Goal: Task Accomplishment & Management: Manage account settings

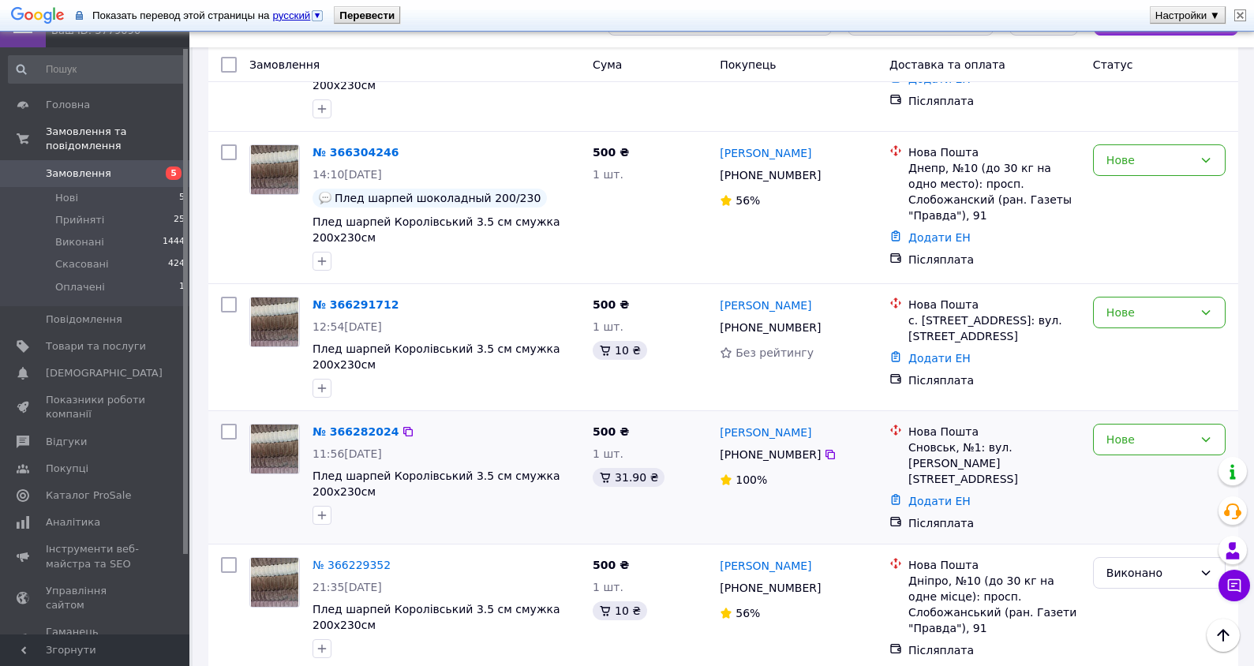
scroll to position [316, 0]
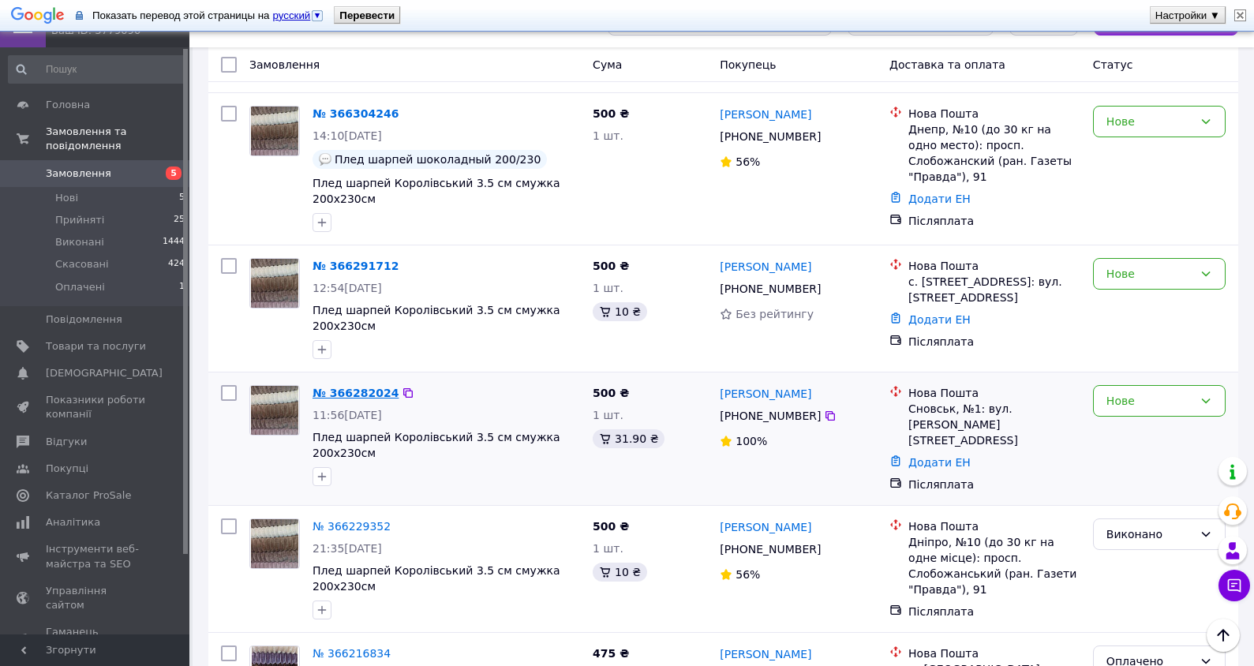
click at [339, 387] on link "№ 366282024" at bounding box center [355, 393] width 86 height 13
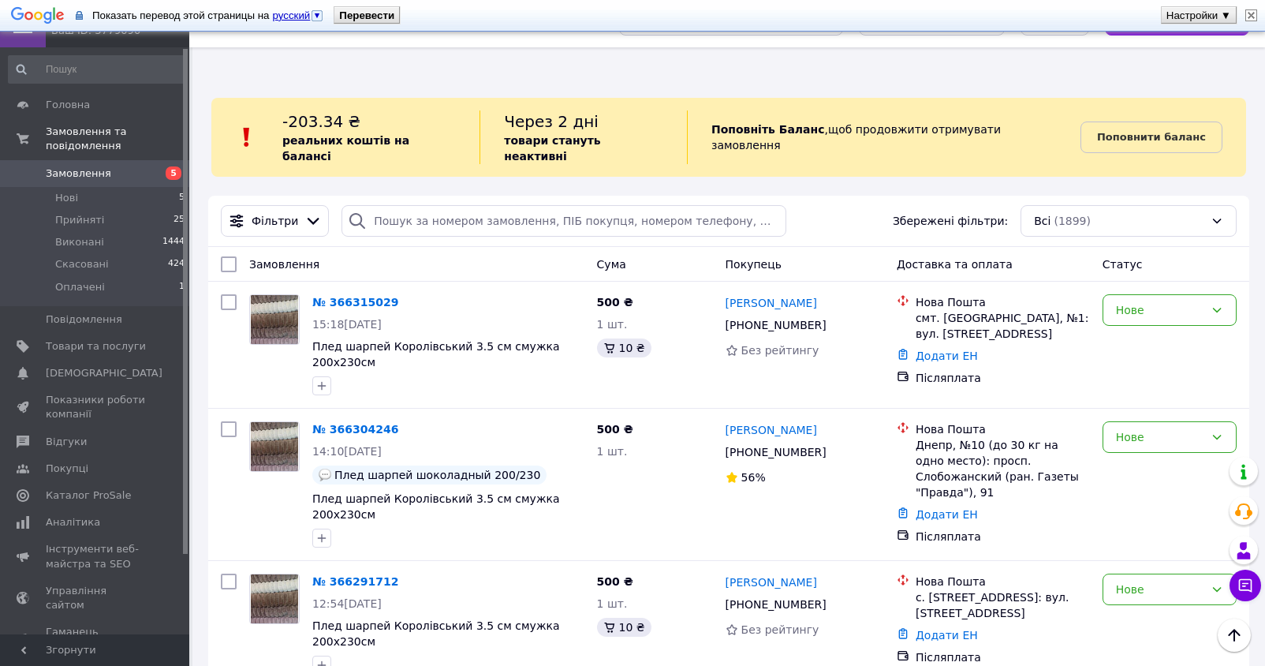
click at [339, 376] on html "Посуд Топ Ваш ID: 3779090 Сайт Посуд Топ Кабінет покупця Перевірити стан систем…" at bounding box center [632, 333] width 1265 height 666
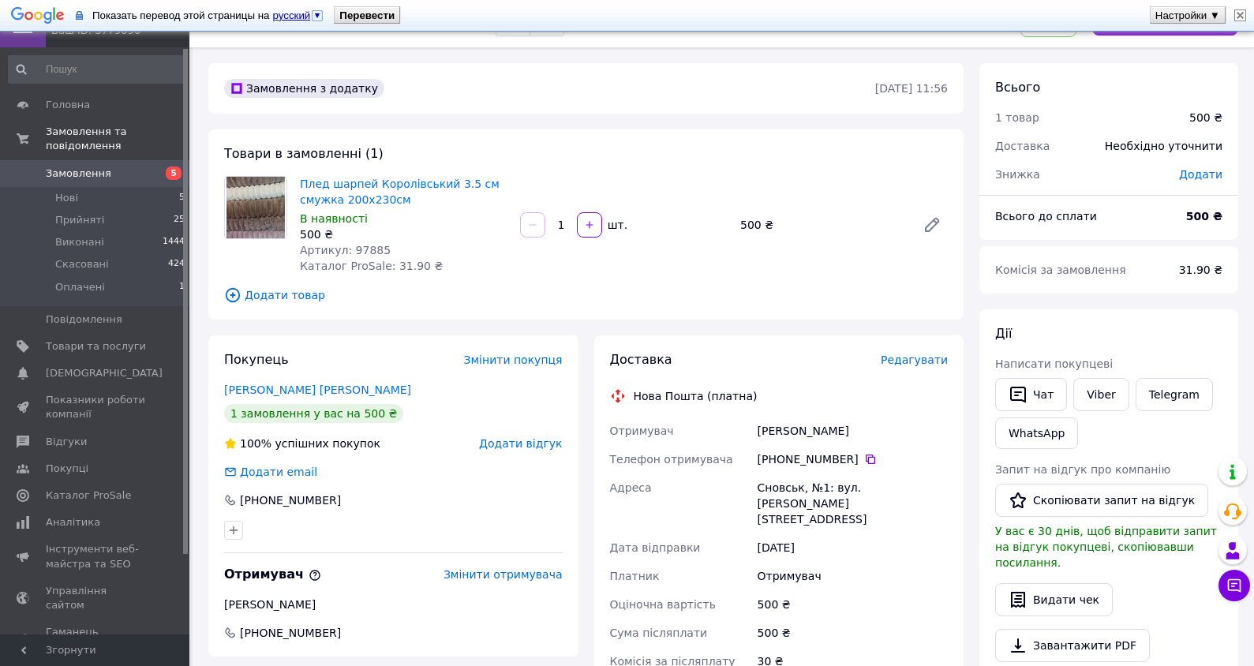
click at [135, 166] on span "Замовлення" at bounding box center [96, 173] width 100 height 14
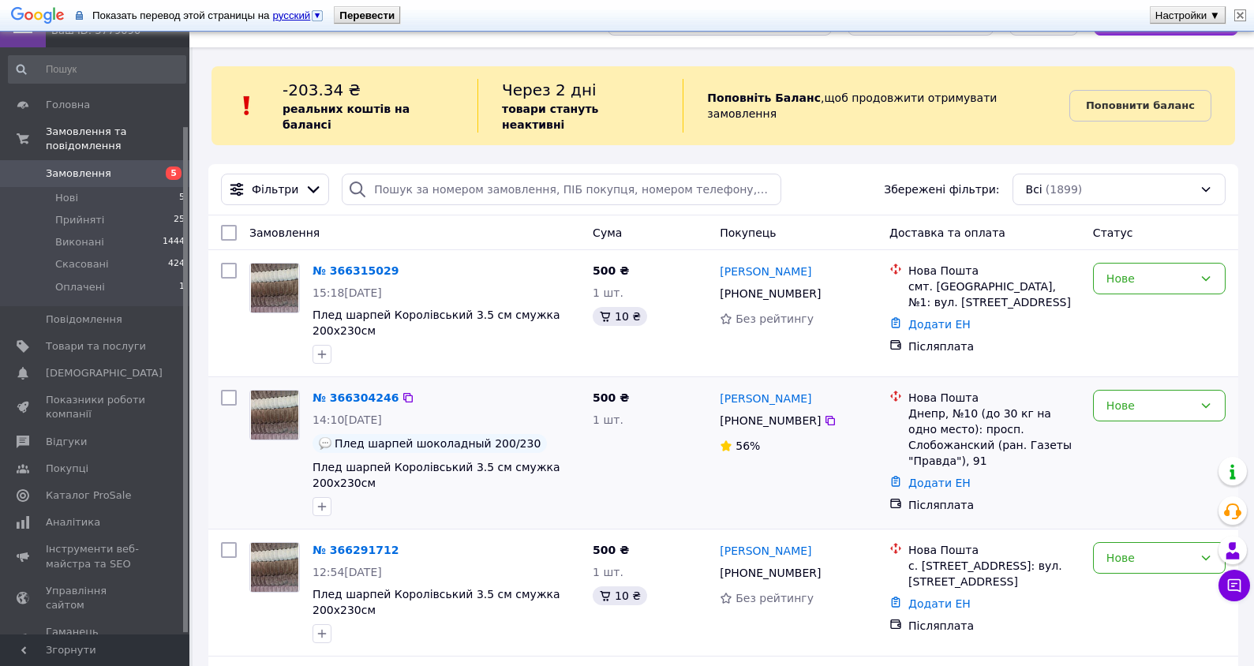
scroll to position [92, 0]
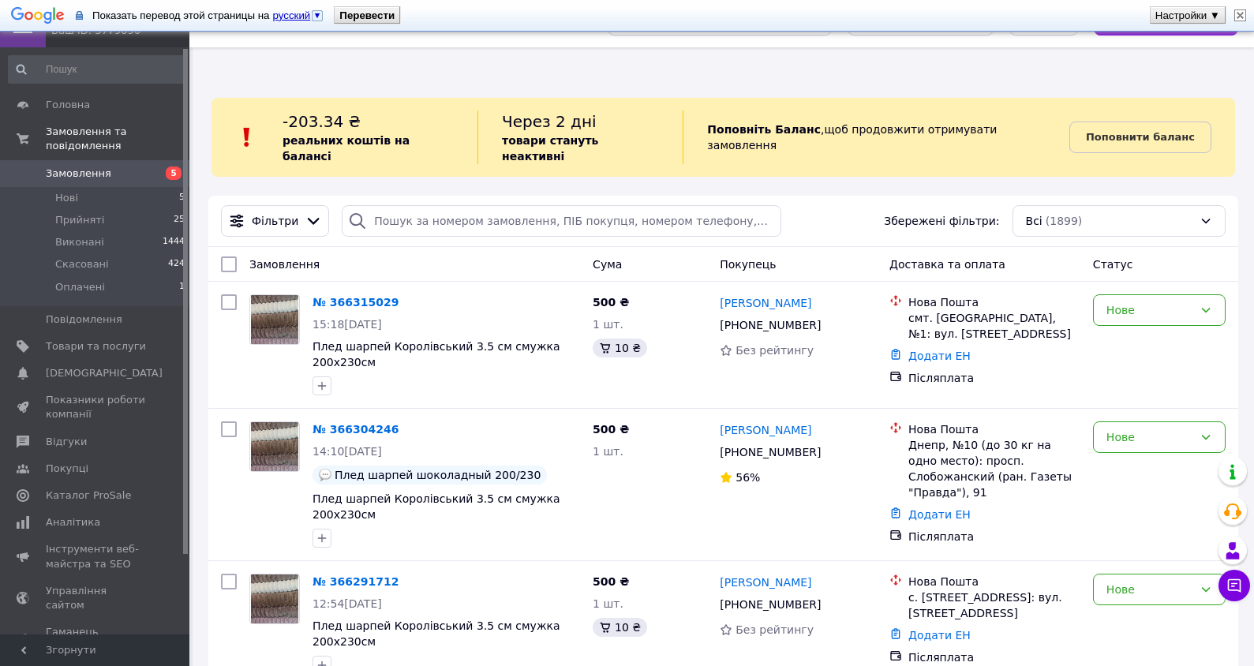
click at [77, 166] on span "Замовлення" at bounding box center [78, 173] width 65 height 14
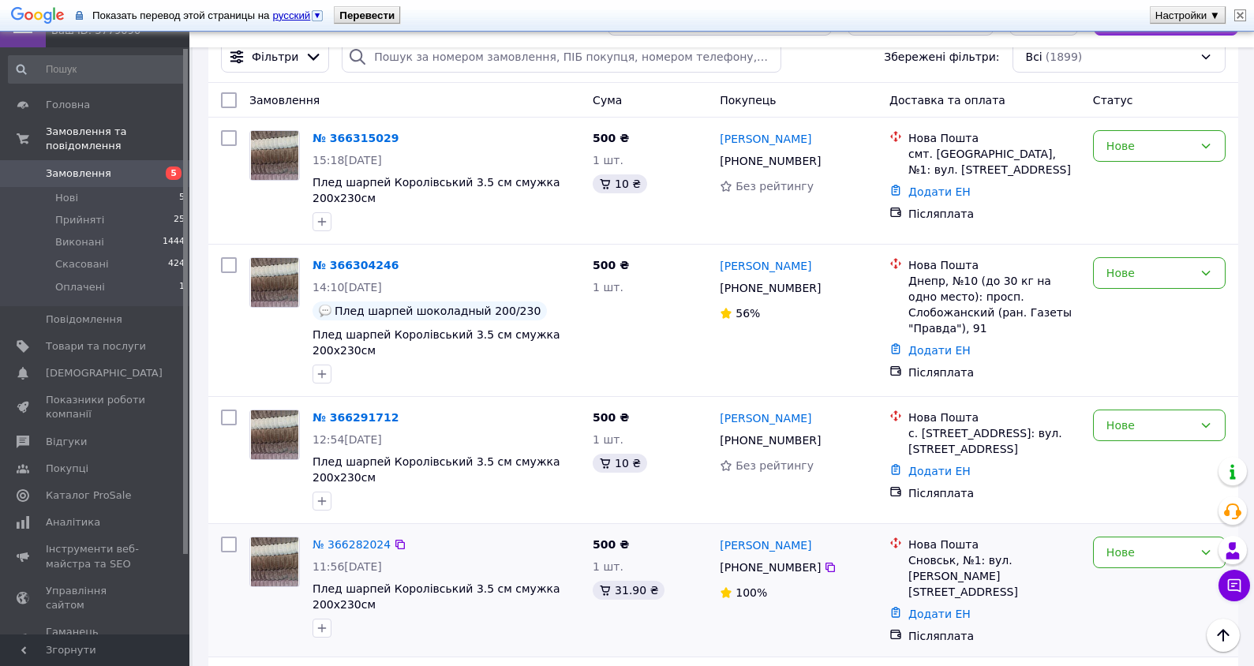
scroll to position [158, 0]
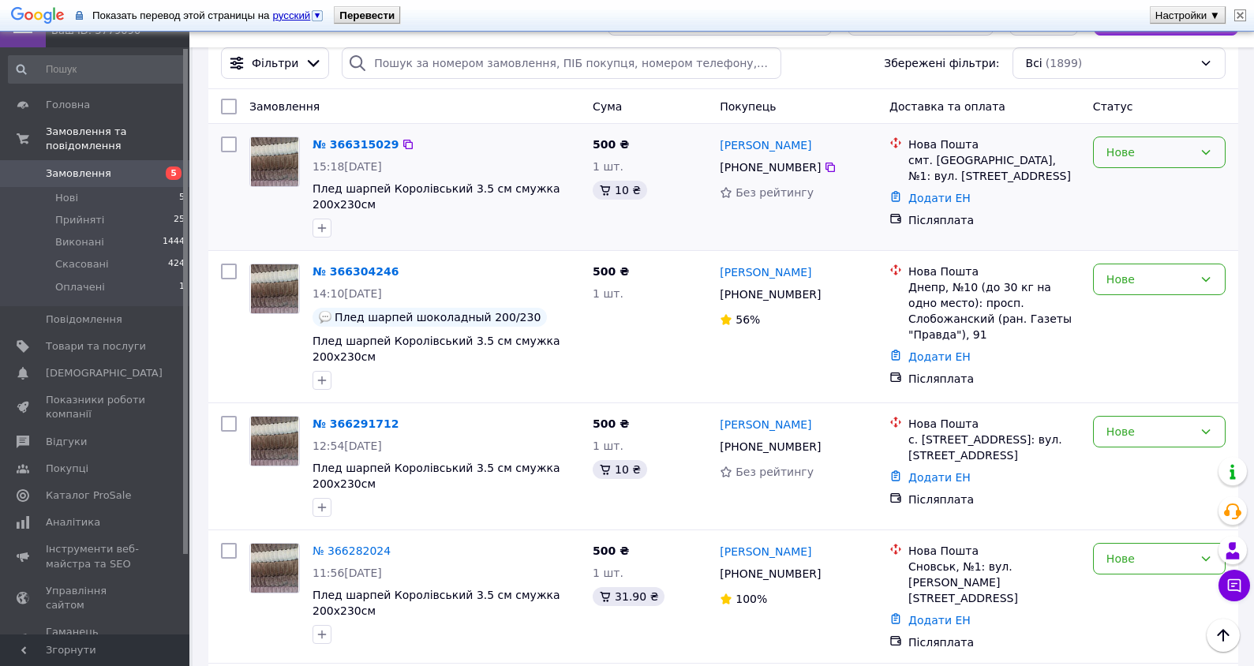
click at [1210, 146] on icon at bounding box center [1205, 152] width 13 height 13
click at [1152, 171] on li "Прийнято" at bounding box center [1158, 171] width 131 height 28
click at [338, 138] on link "№ 366315029" at bounding box center [351, 144] width 78 height 13
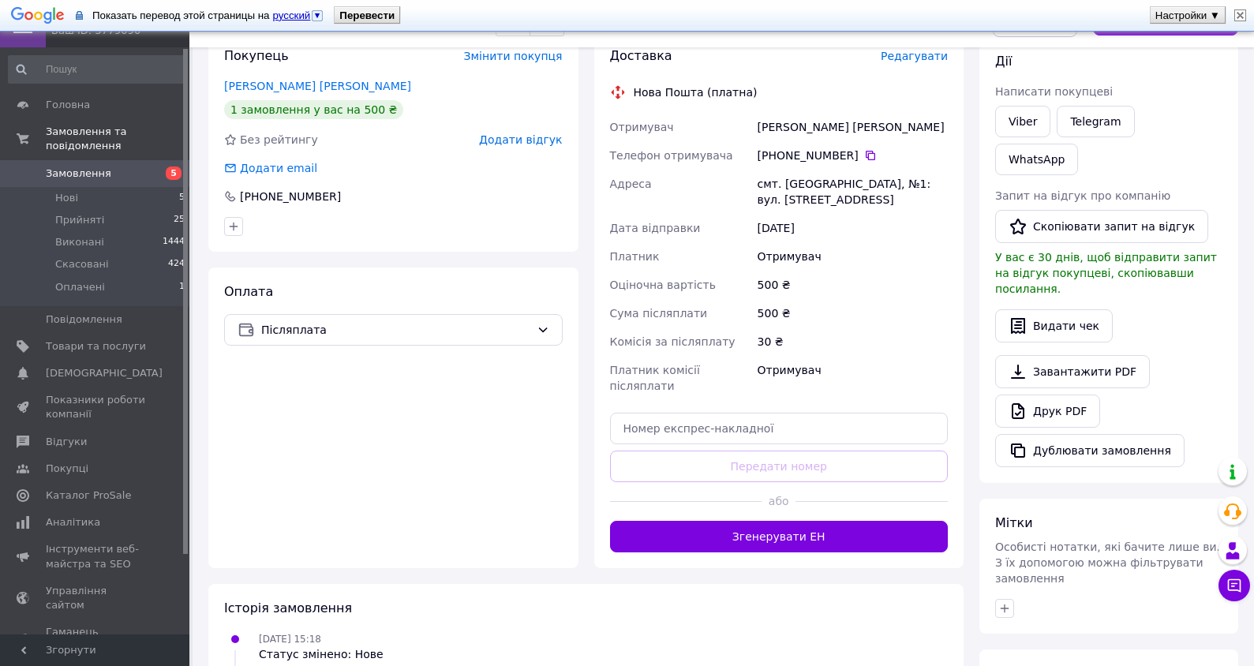
scroll to position [316, 0]
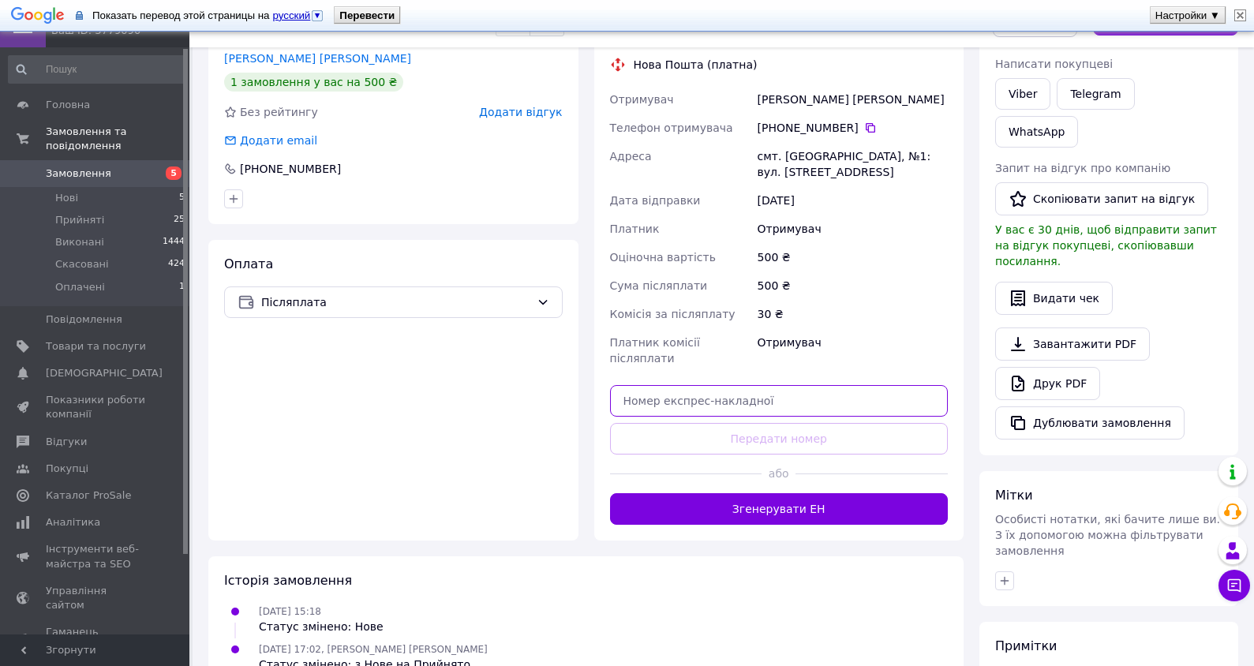
click at [633, 385] on input "text" at bounding box center [779, 401] width 338 height 32
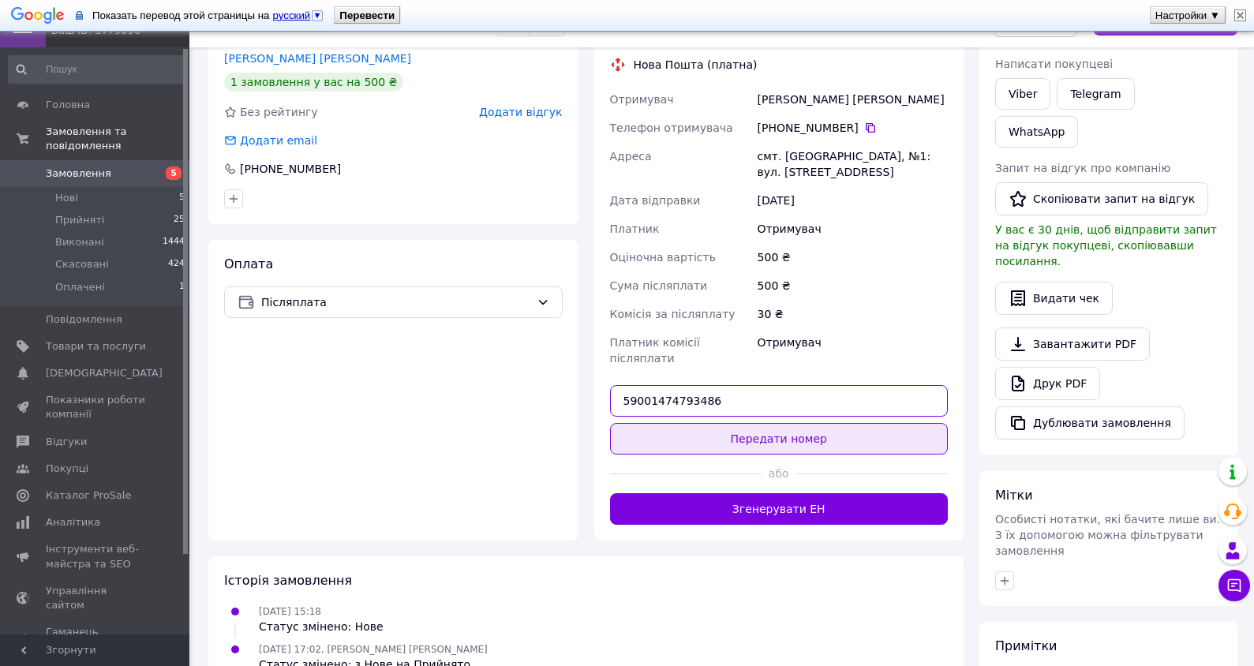
type input "59001474793486"
click at [780, 424] on button "Передати номер" at bounding box center [779, 439] width 338 height 32
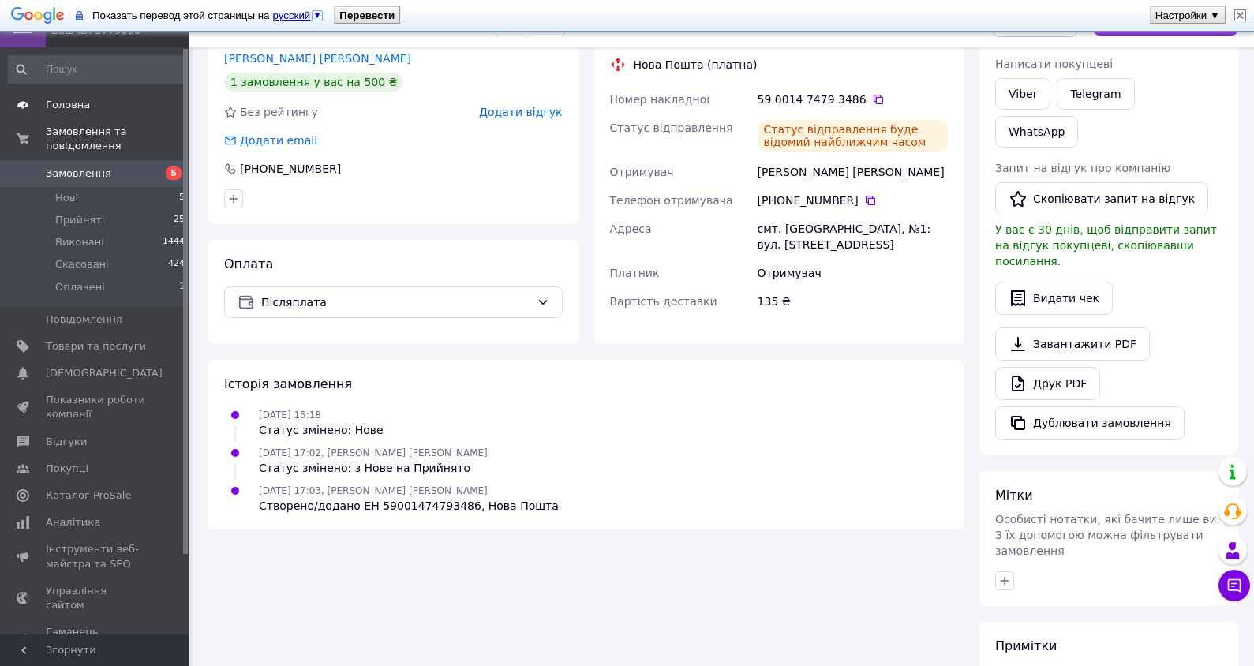
click at [70, 106] on span "Головна" at bounding box center [68, 105] width 44 height 14
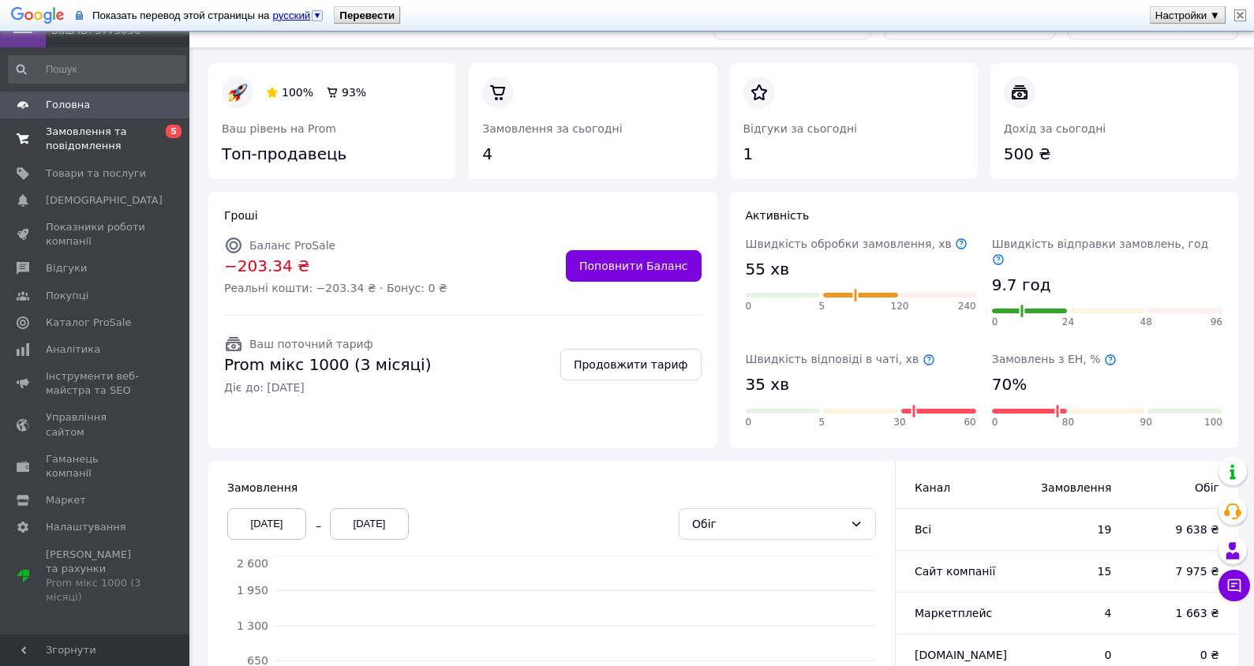
click at [81, 136] on span "Замовлення та повідомлення" at bounding box center [96, 139] width 100 height 28
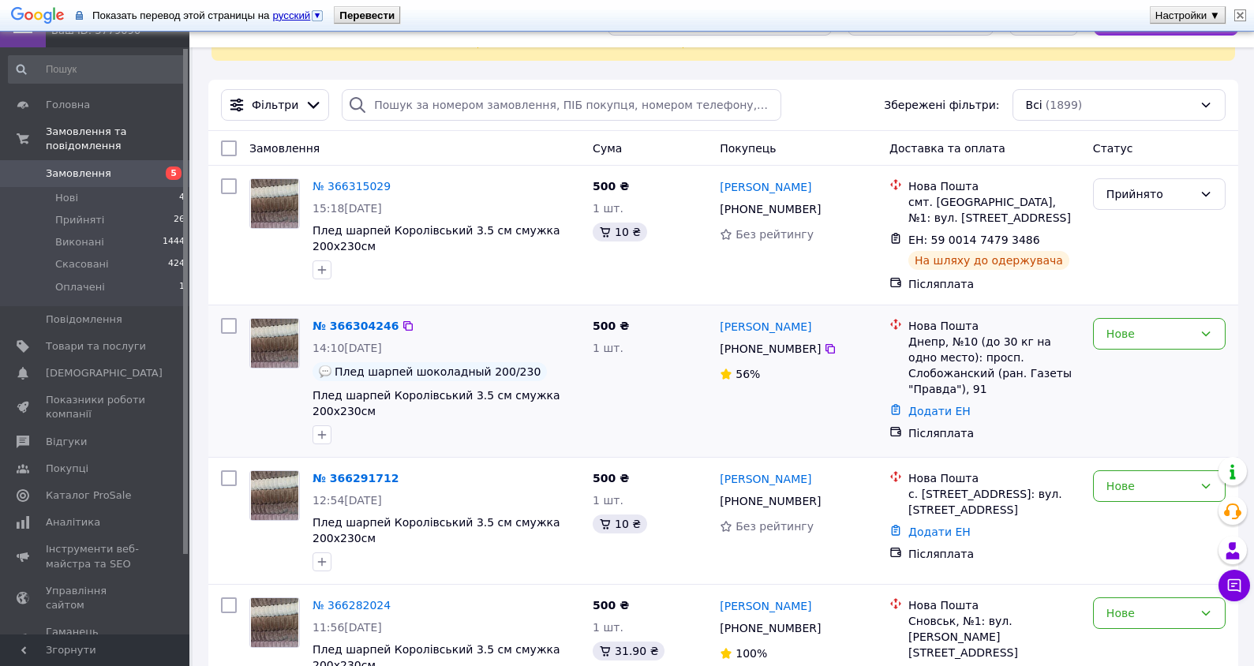
scroll to position [237, 0]
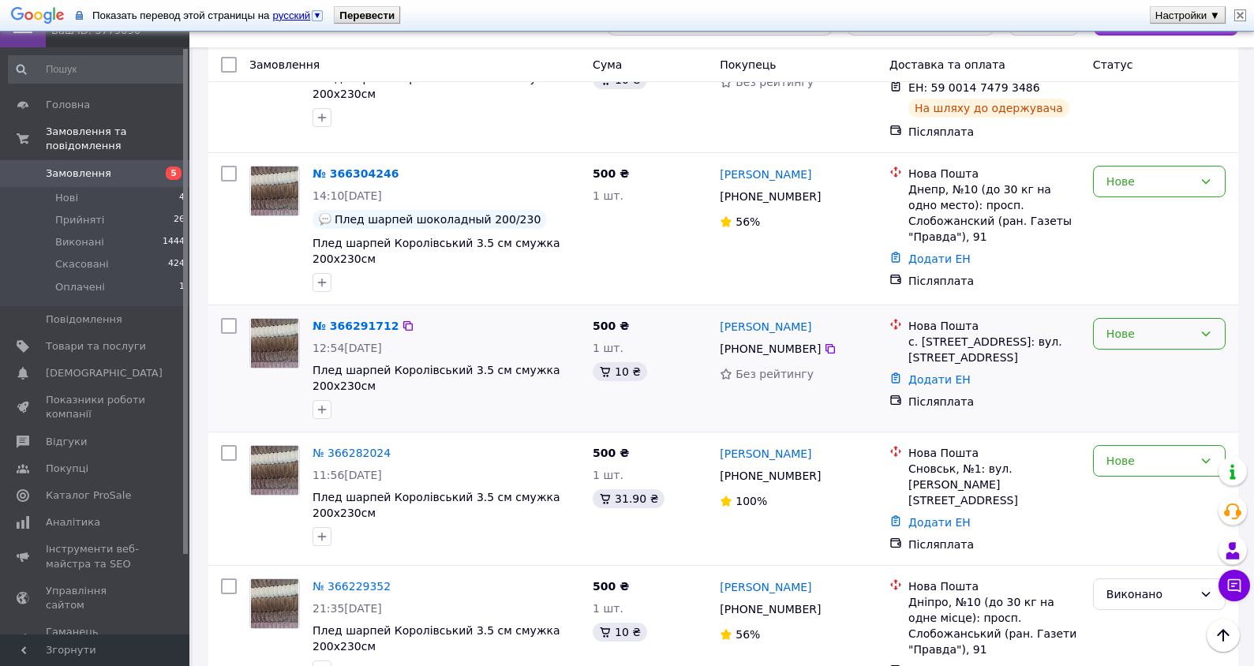
click at [1206, 327] on icon at bounding box center [1205, 333] width 13 height 13
click at [1146, 353] on li "Прийнято" at bounding box center [1158, 352] width 131 height 28
click at [1204, 454] on icon at bounding box center [1205, 460] width 13 height 13
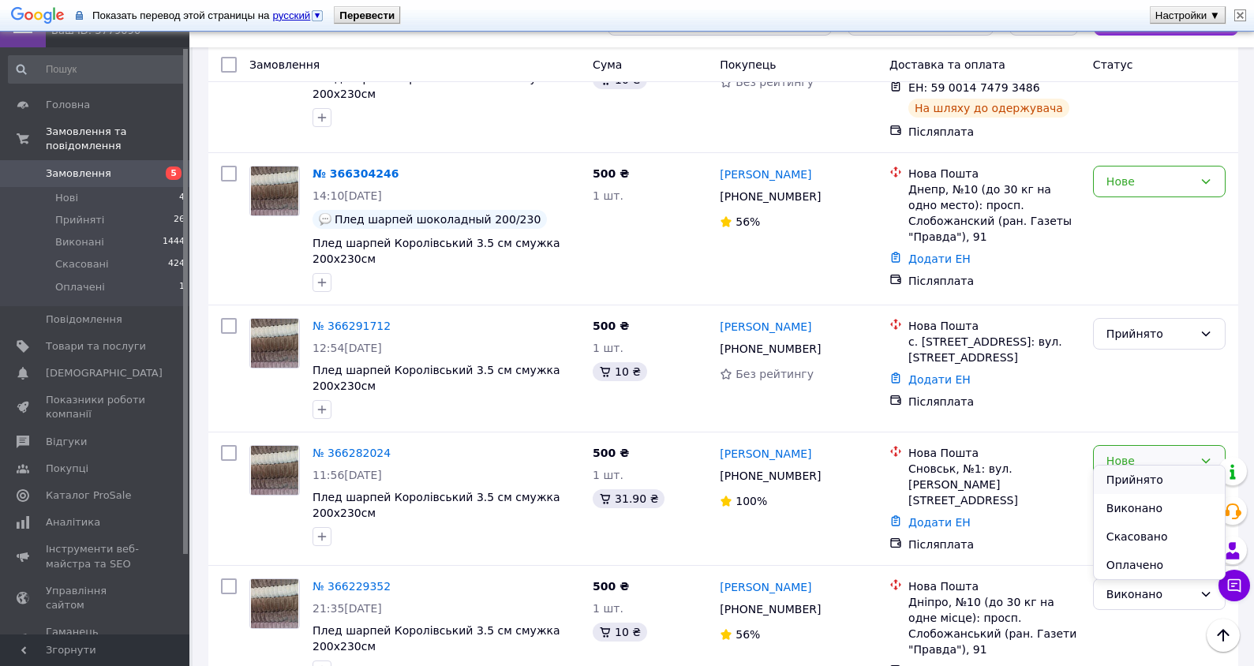
click at [1138, 478] on li "Прийнято" at bounding box center [1158, 479] width 131 height 28
click at [342, 446] on link "№ 366282024" at bounding box center [351, 452] width 78 height 13
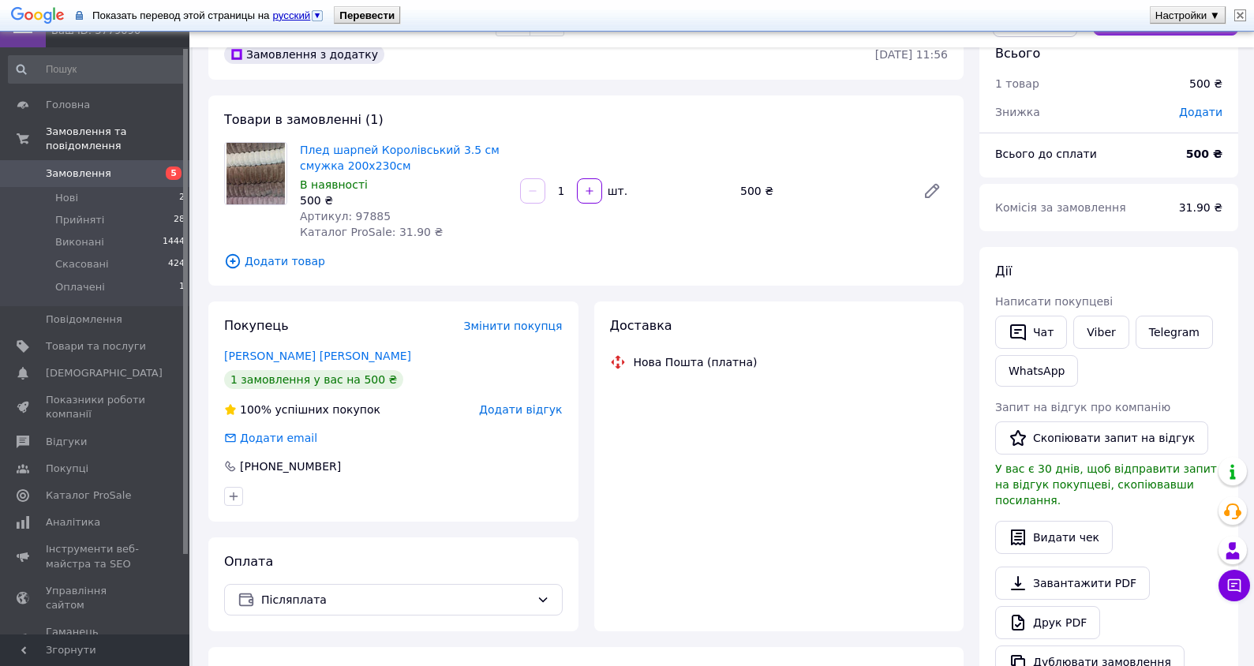
scroll to position [237, 0]
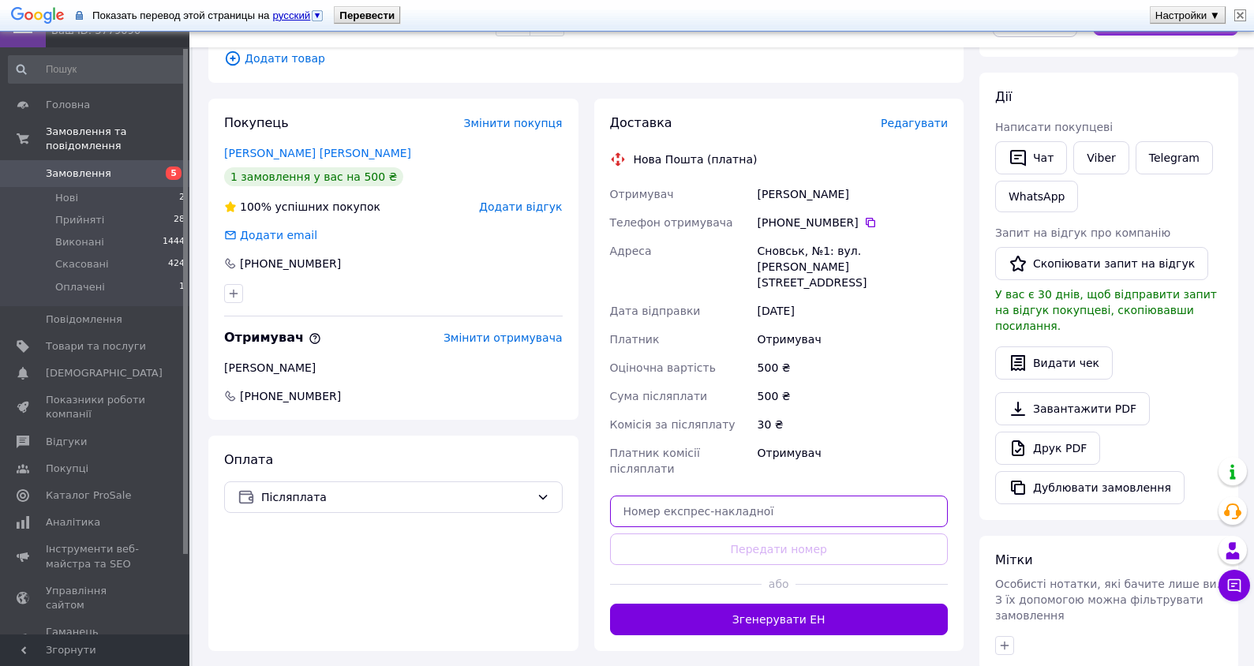
click at [666, 495] on input "text" at bounding box center [779, 511] width 338 height 32
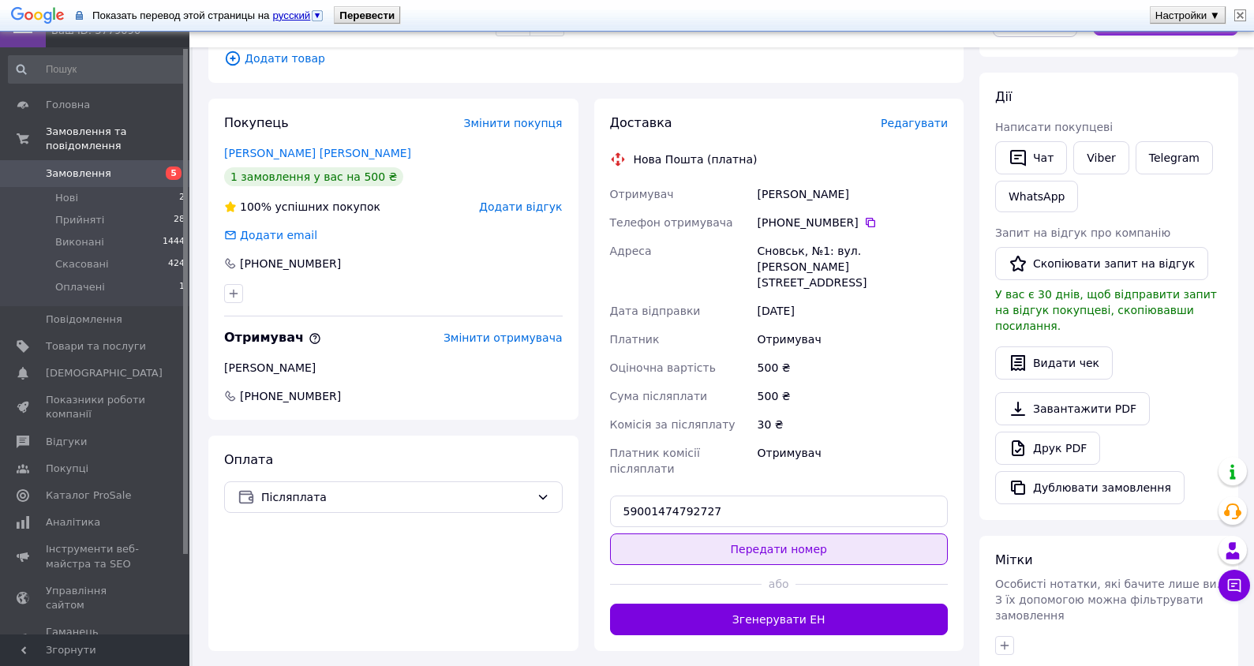
click at [769, 533] on button "Передати номер" at bounding box center [779, 549] width 338 height 32
click at [910, 382] on div "500 ₴" at bounding box center [852, 396] width 196 height 28
click at [707, 495] on input "59001474792727" at bounding box center [779, 511] width 338 height 32
type input "5"
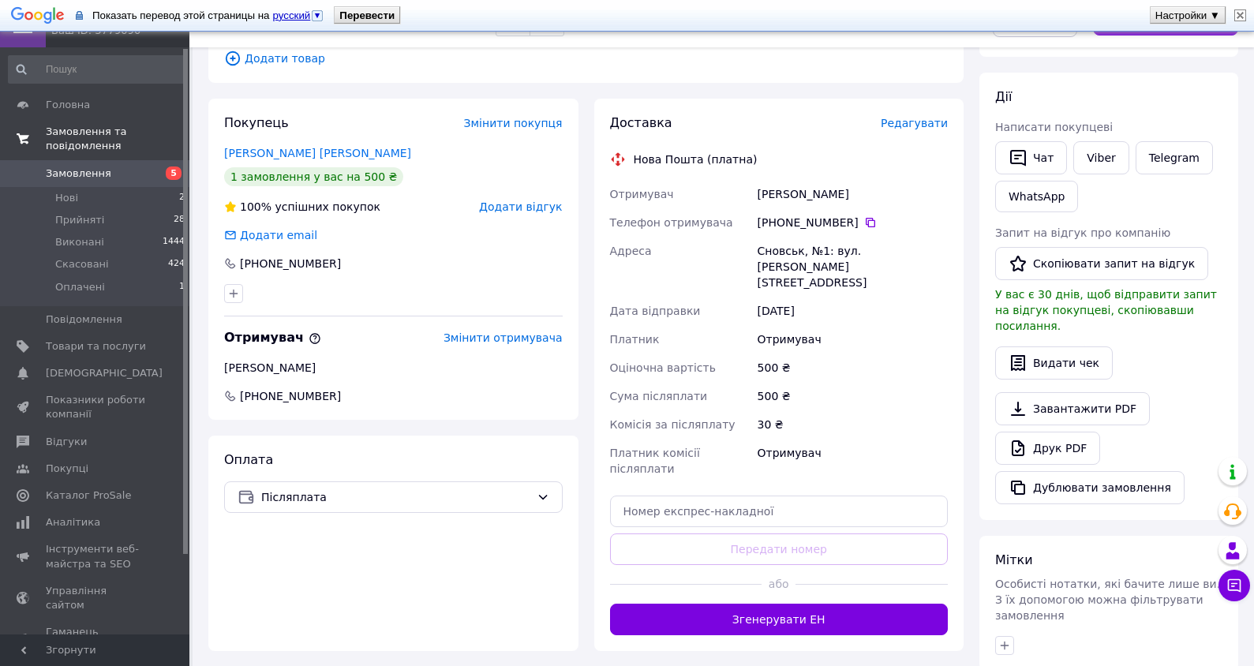
click at [65, 130] on span "Замовлення та повідомлення" at bounding box center [118, 139] width 144 height 28
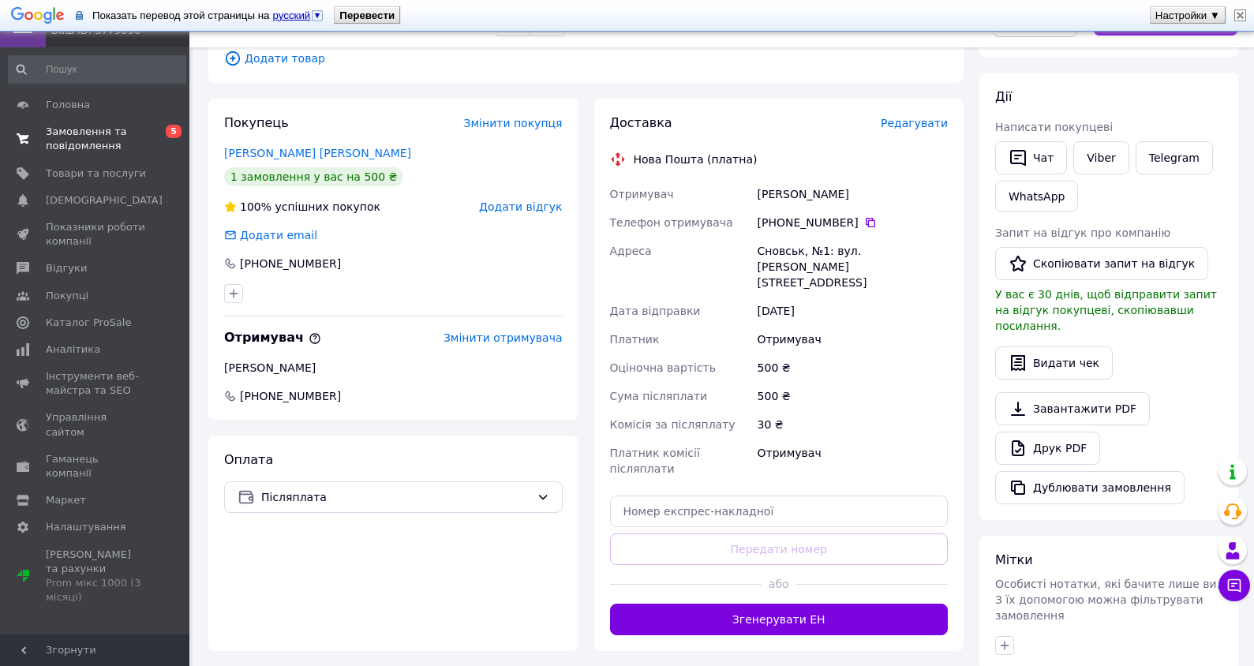
click at [65, 130] on span "Замовлення та повідомлення" at bounding box center [96, 139] width 100 height 28
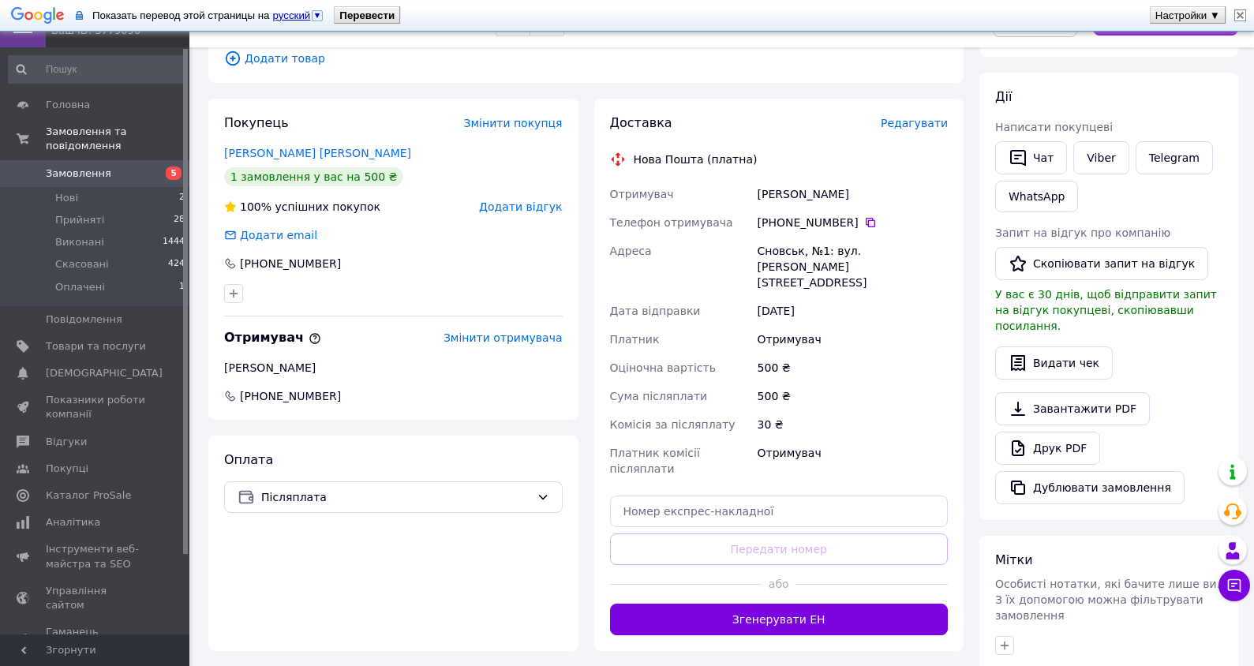
click at [84, 166] on span "Замовлення" at bounding box center [78, 173] width 65 height 14
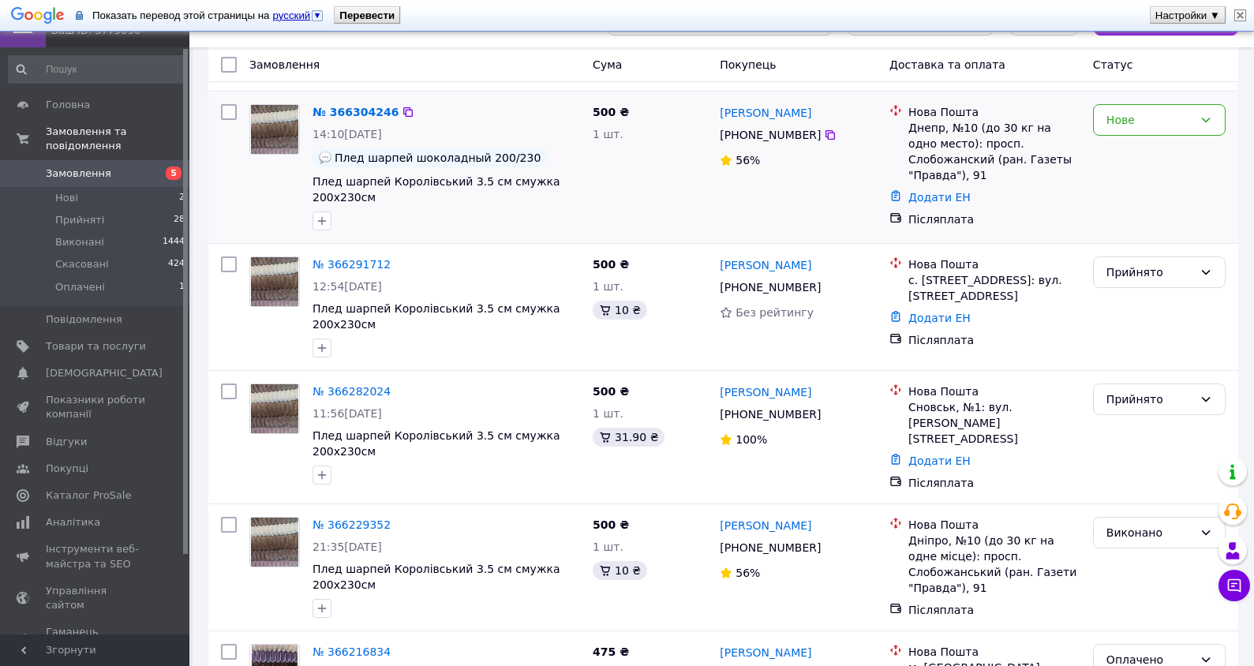
scroll to position [316, 0]
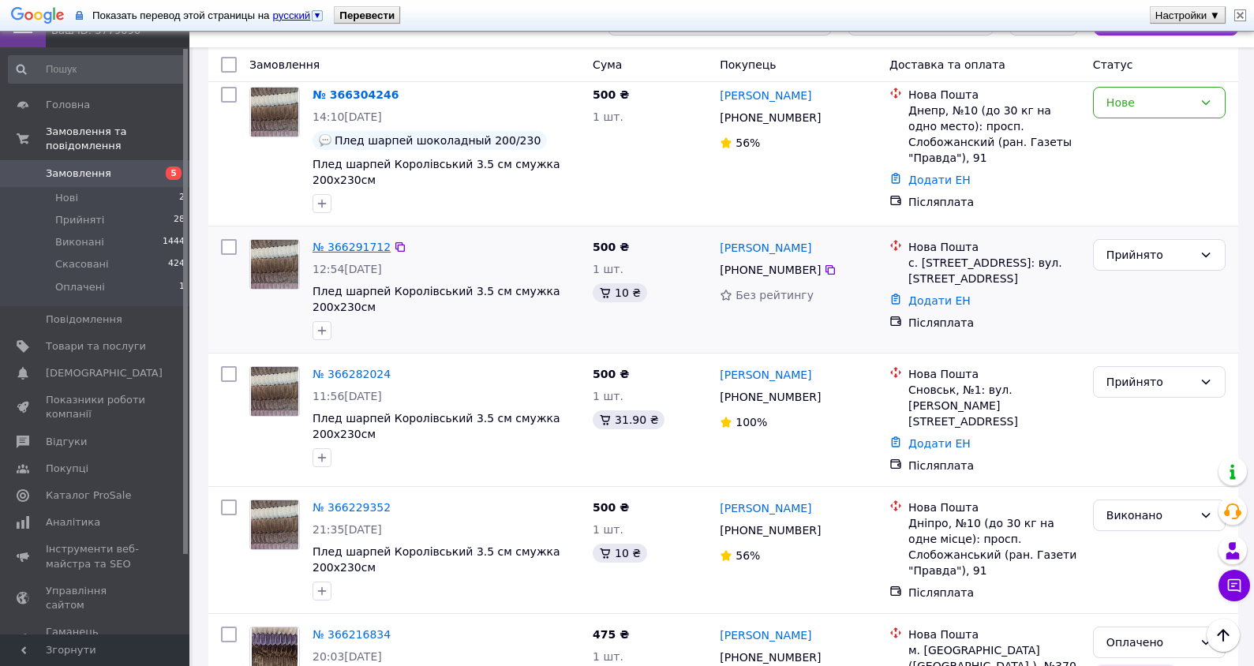
click at [357, 241] on link "№ 366291712" at bounding box center [351, 247] width 78 height 13
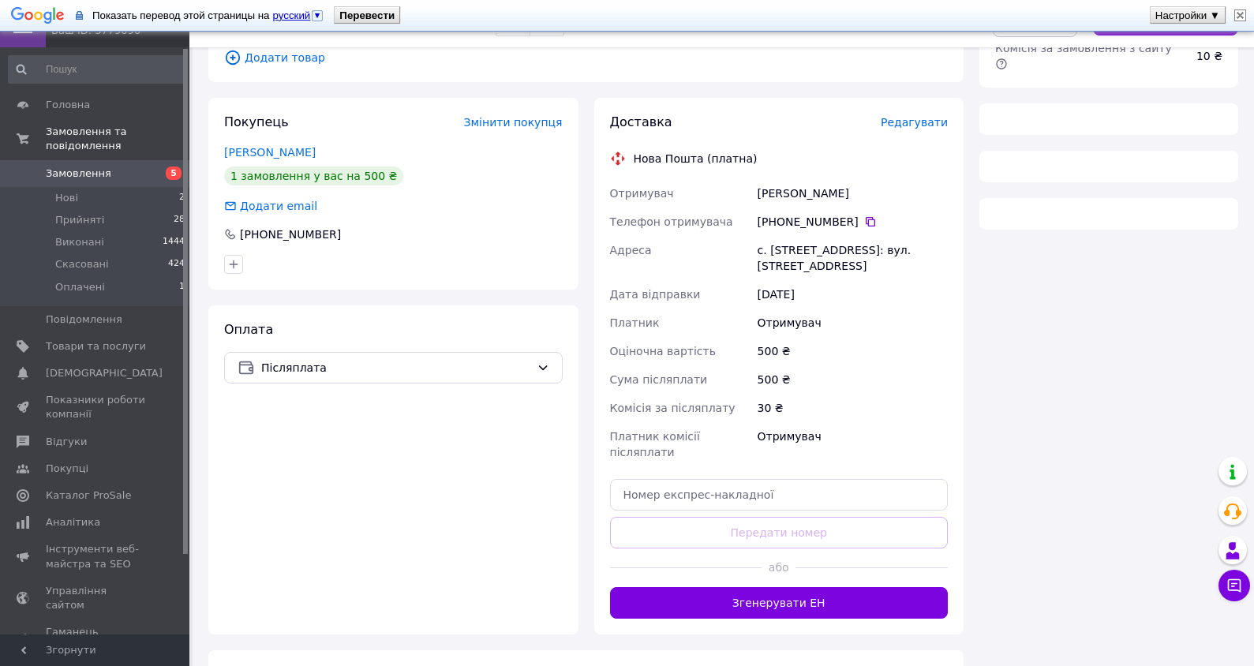
scroll to position [316, 0]
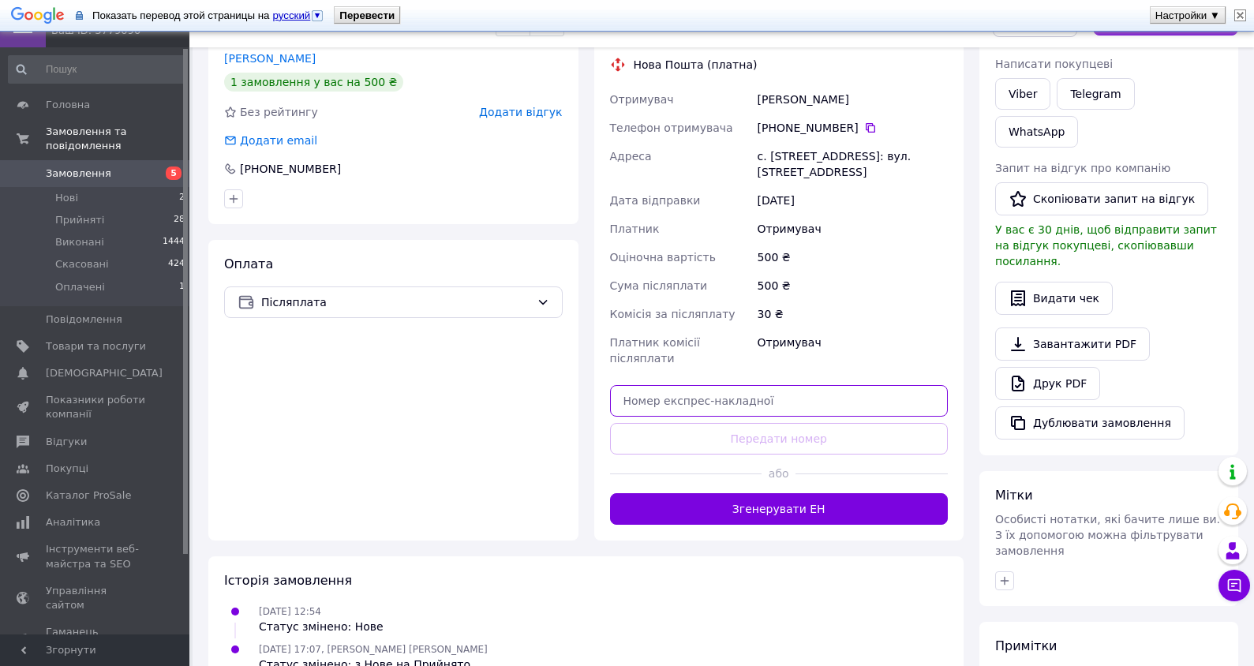
click at [641, 385] on input "text" at bounding box center [779, 401] width 338 height 32
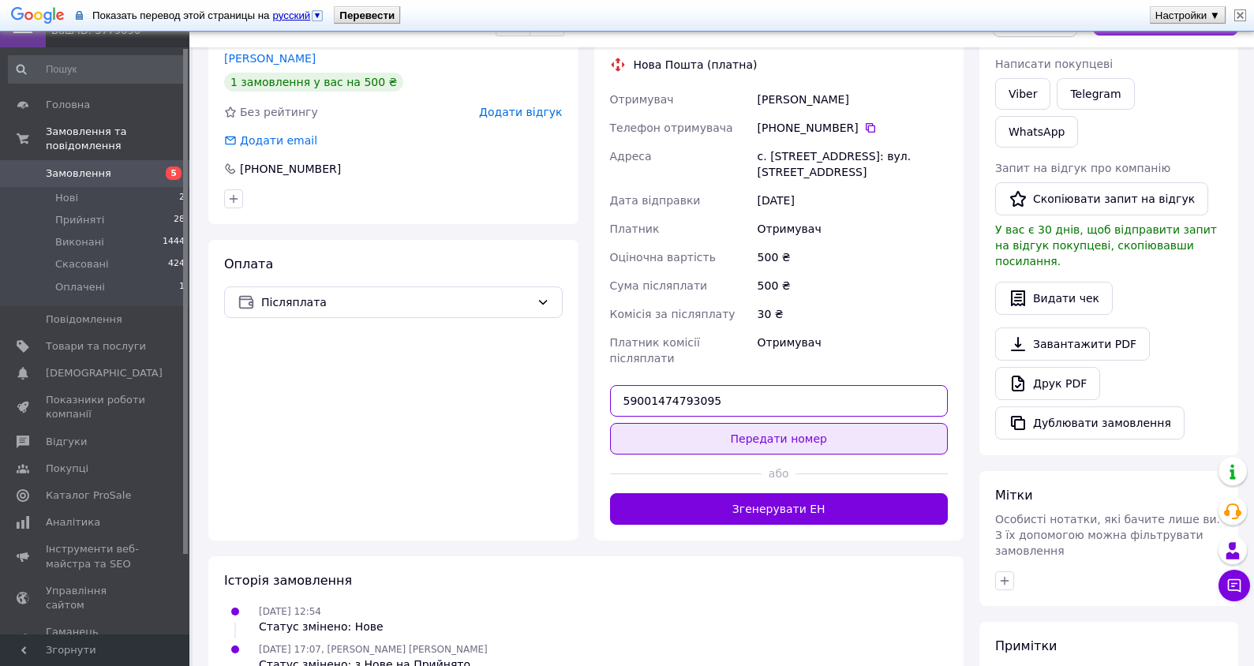
type input "59001474793095"
click at [787, 423] on button "Передати номер" at bounding box center [779, 439] width 338 height 32
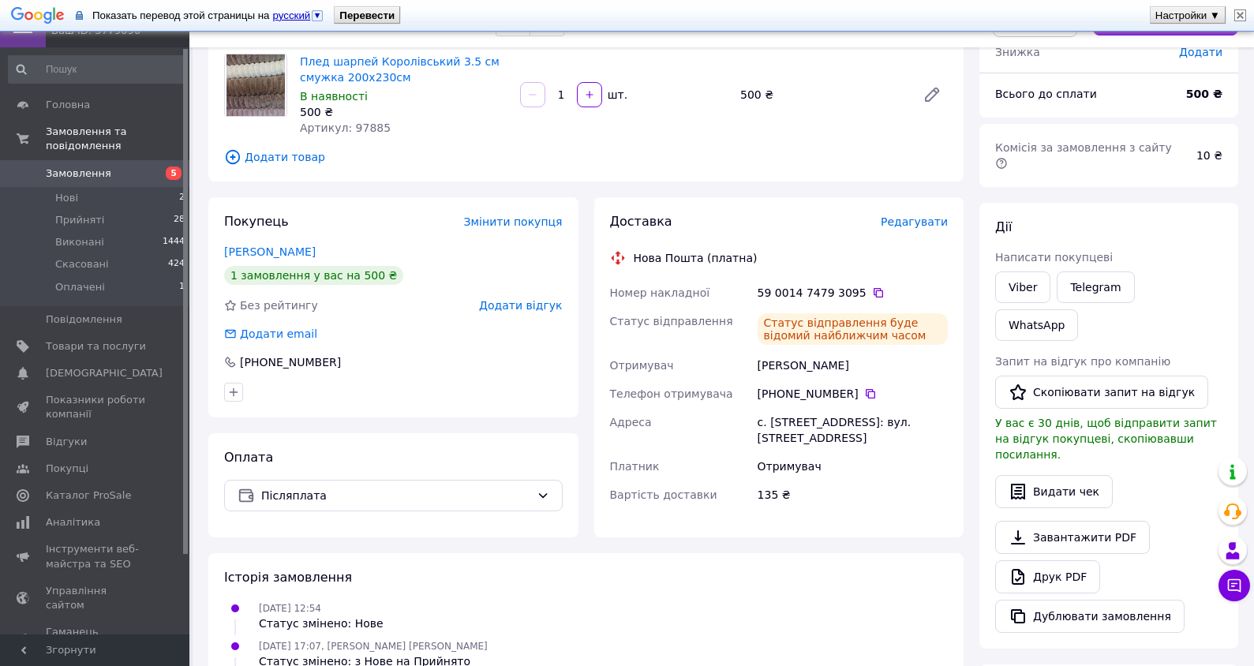
scroll to position [0, 0]
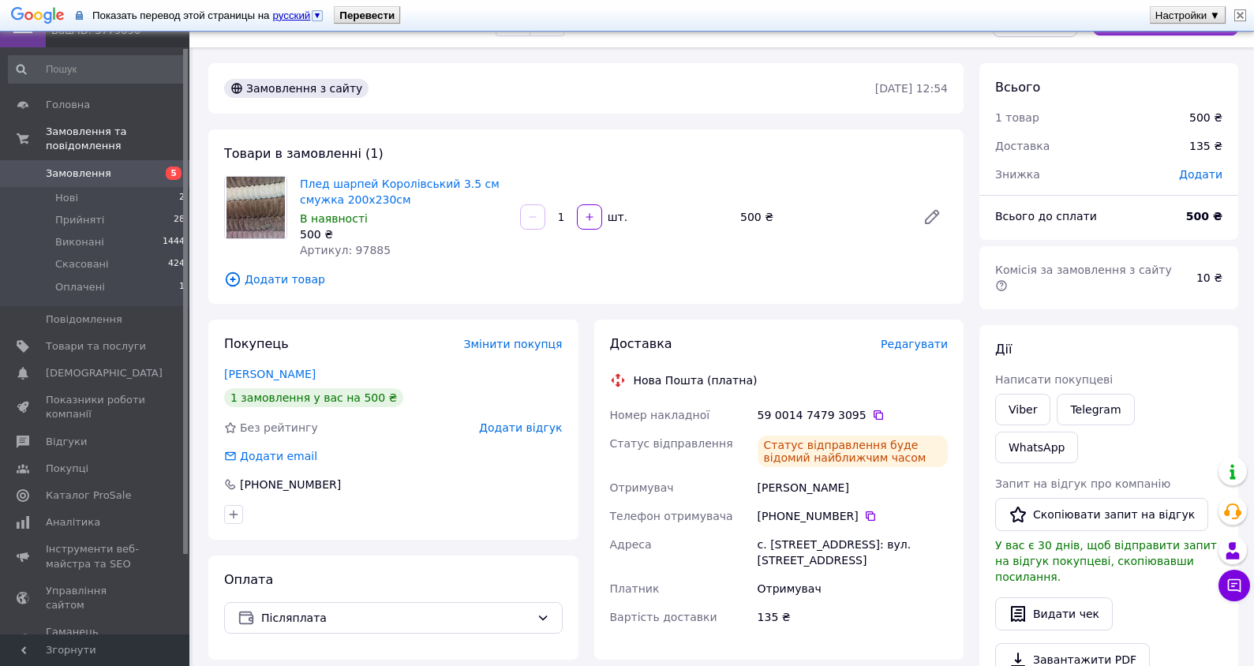
click at [74, 166] on span "Замовлення" at bounding box center [78, 173] width 65 height 14
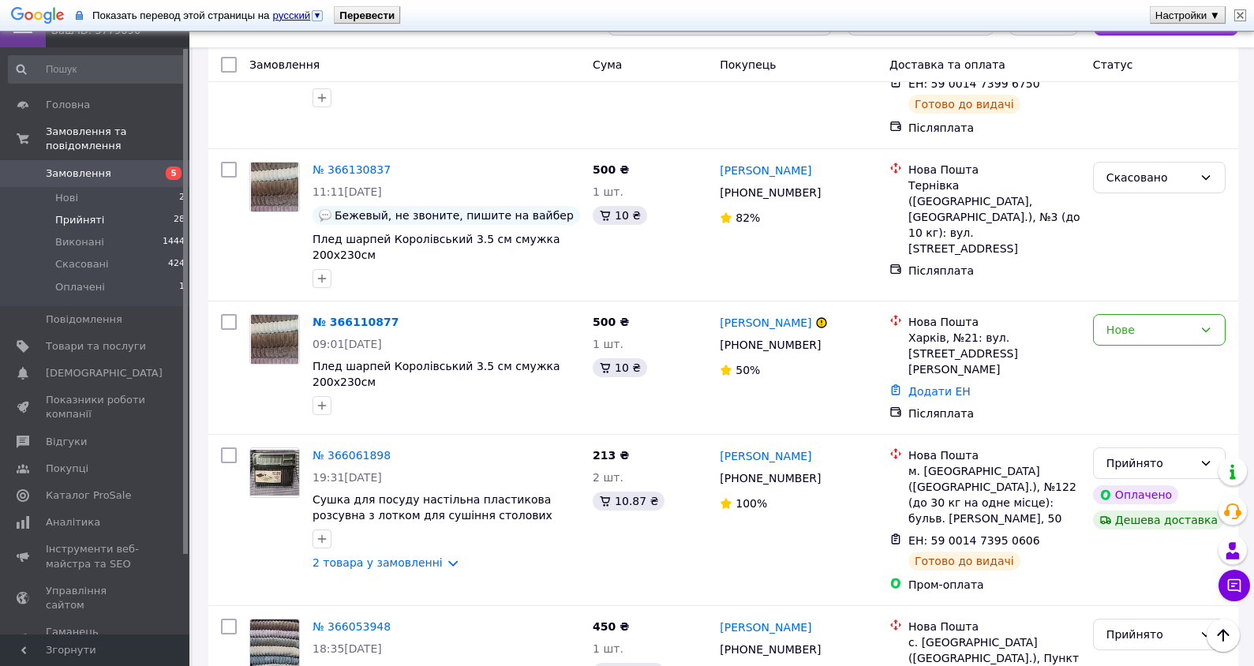
scroll to position [947, 0]
